Goal: Task Accomplishment & Management: Use online tool/utility

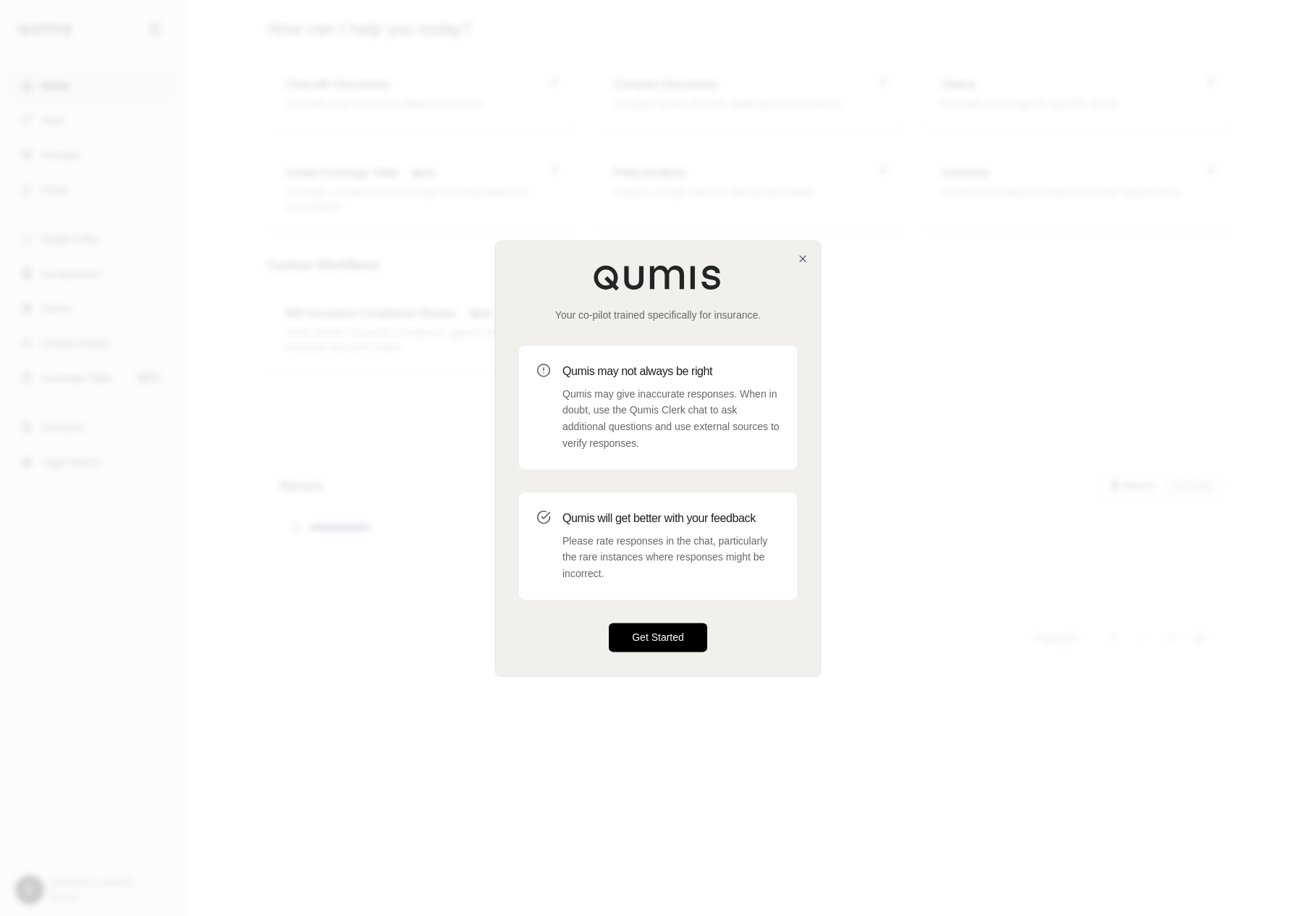
click at [665, 639] on button "Get Started" at bounding box center [658, 637] width 99 height 28
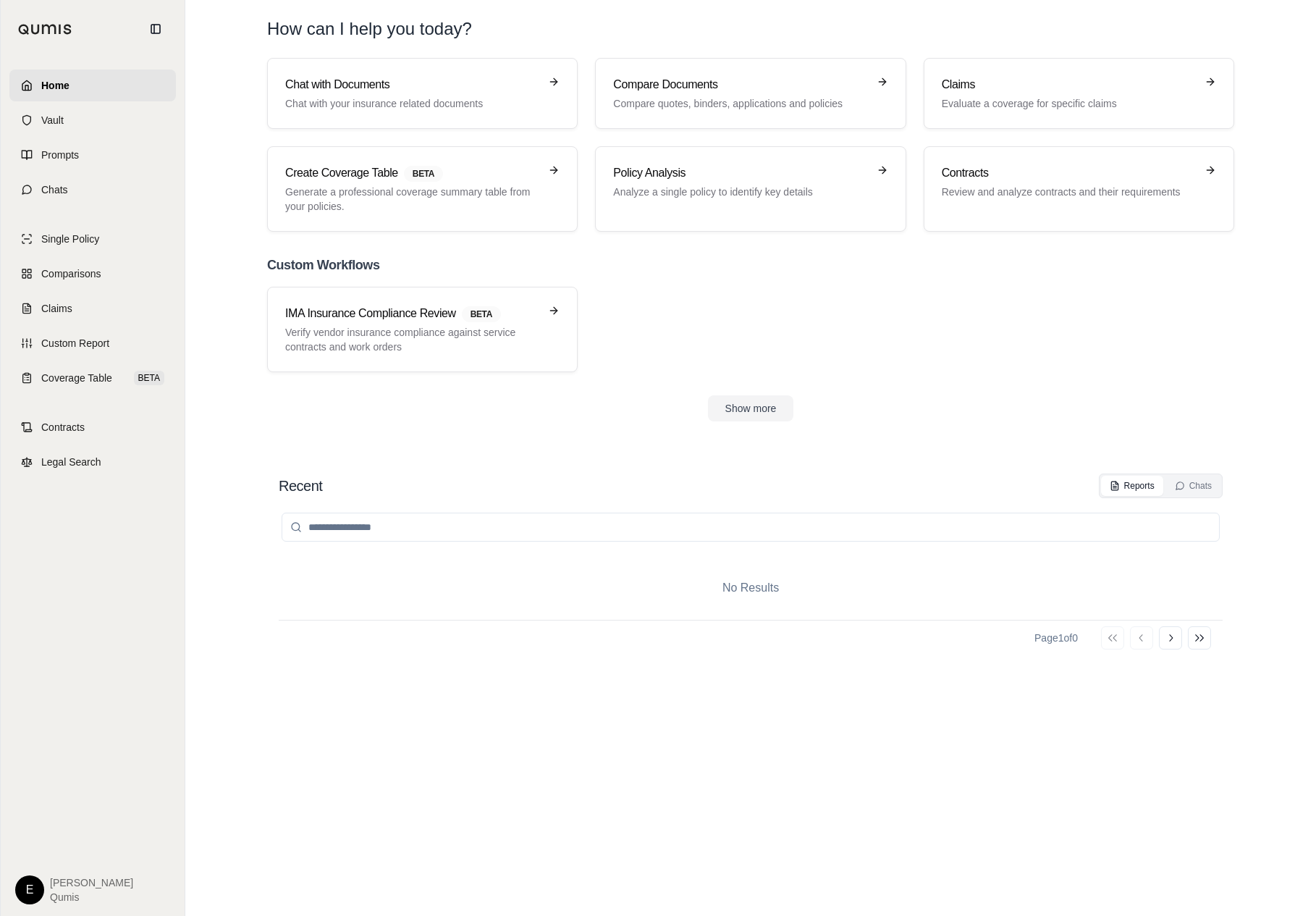
drag, startPoint x: 624, startPoint y: 716, endPoint x: 1043, endPoint y: 135, distance: 716.3
click at [0, 0] on div "Home Vault Prompts Chats Single Policy Comparisons Claims Custom Report Coverag…" at bounding box center [658, 458] width 1316 height 916
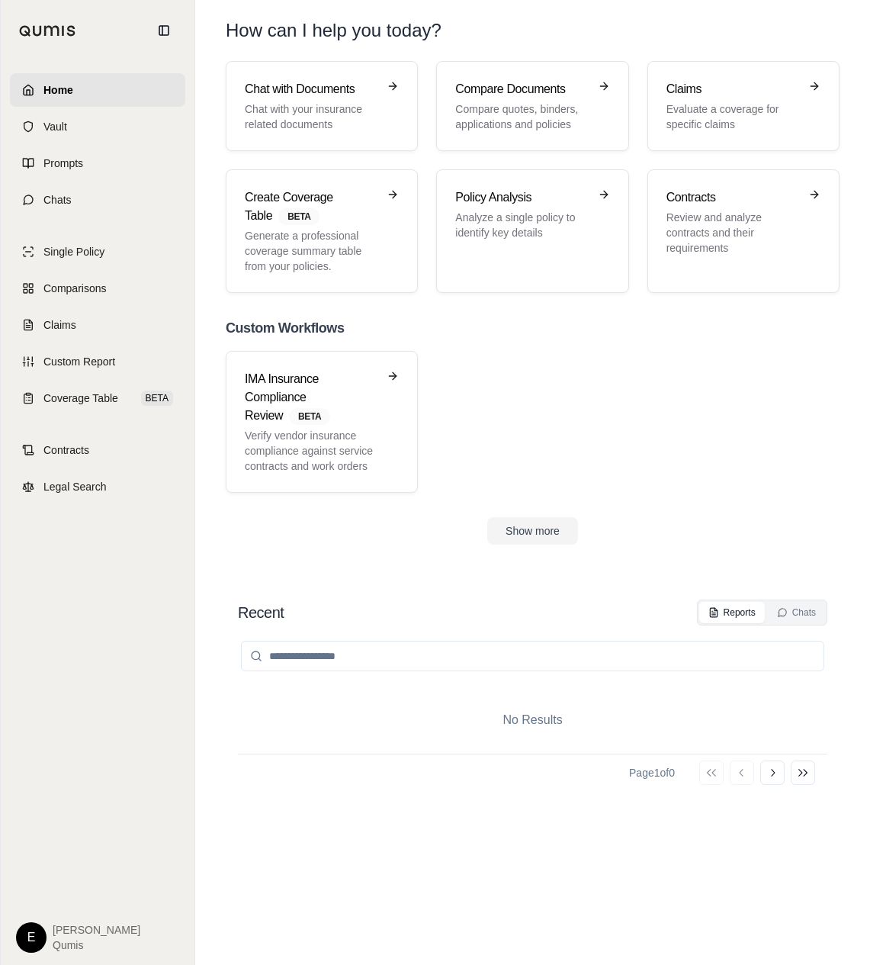
click at [635, 403] on div "IMA Insurance Compliance Review BETA Verify vendor insurance compliance against…" at bounding box center [533, 422] width 614 height 142
